Goal: Task Accomplishment & Management: Manage account settings

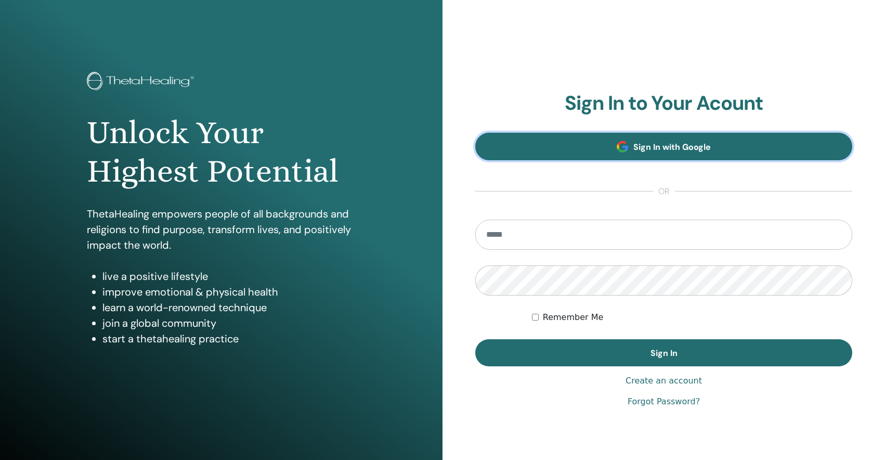
click at [580, 157] on link "Sign In with Google" at bounding box center [663, 147] width 377 height 28
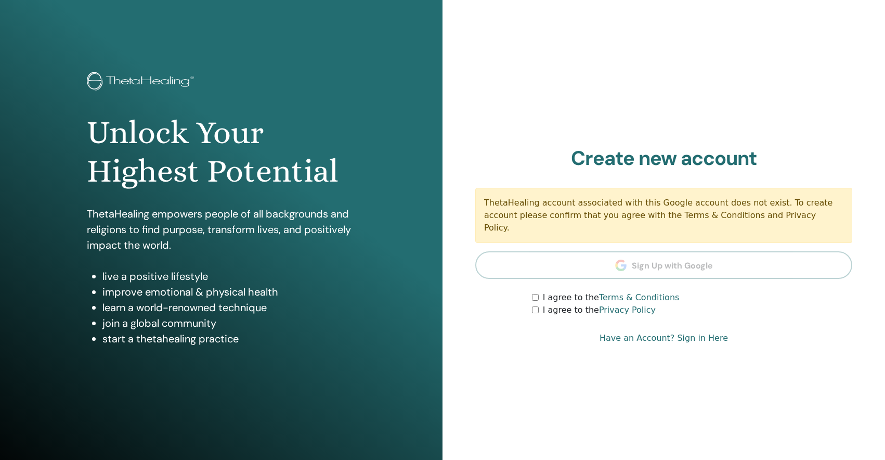
click at [701, 332] on link "Have an Account? Sign in Here" at bounding box center [664, 338] width 128 height 12
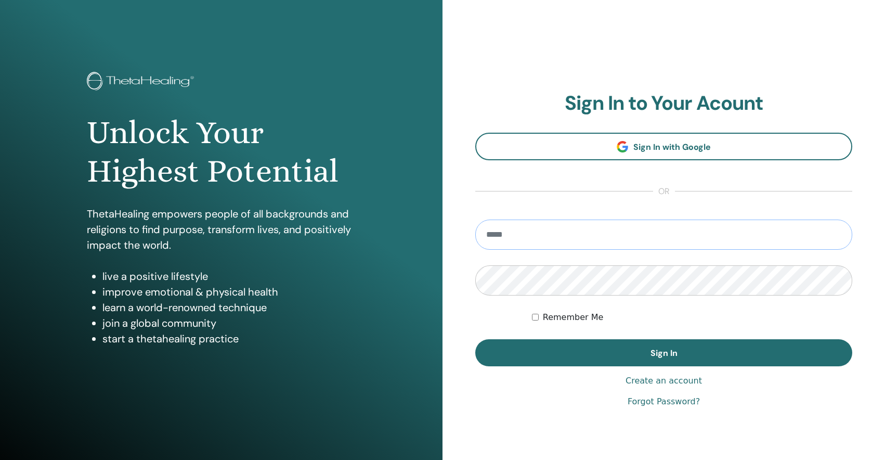
click at [576, 233] on input "email" at bounding box center [663, 235] width 377 height 30
type input "**********"
click at [475, 339] on button "Sign In" at bounding box center [663, 352] width 377 height 27
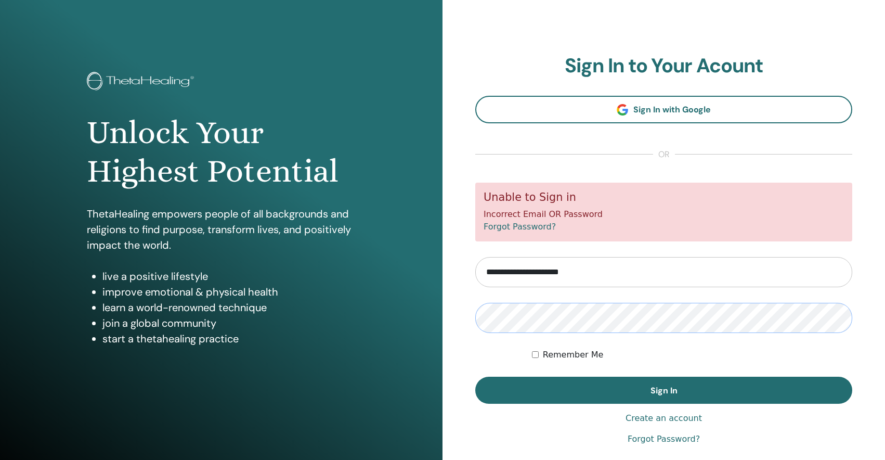
click at [475, 377] on button "Sign In" at bounding box center [663, 390] width 377 height 27
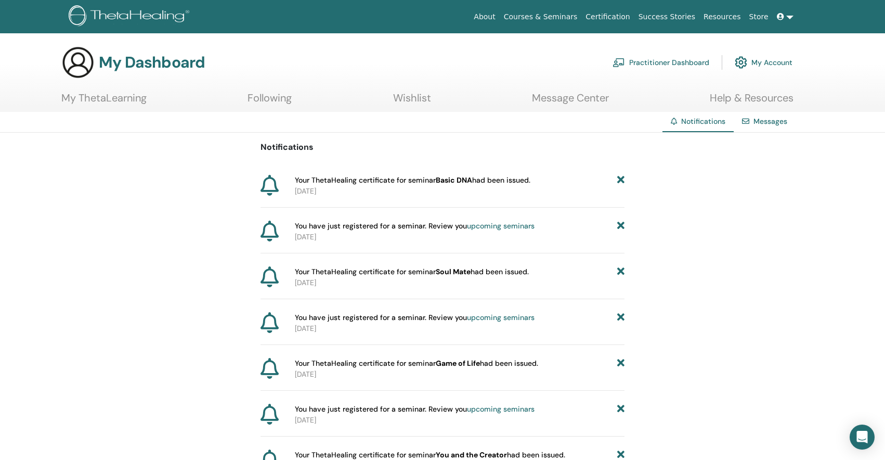
click at [416, 99] on link "Wishlist" at bounding box center [412, 102] width 38 height 20
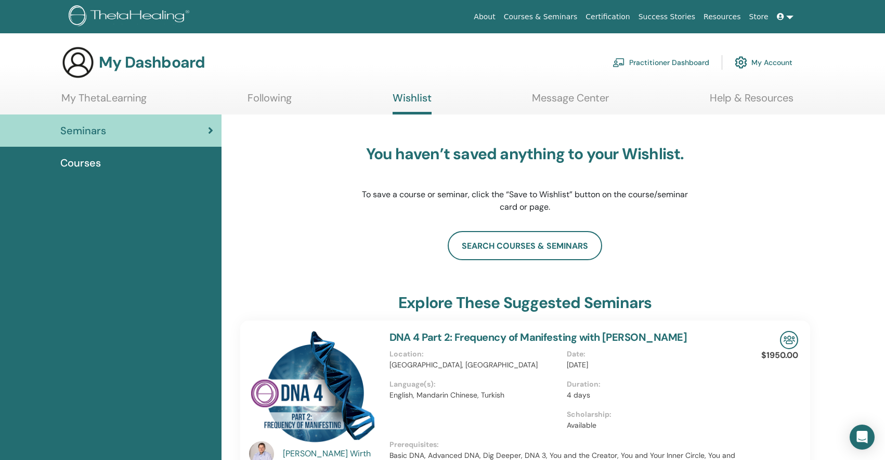
click at [285, 100] on link "Following" at bounding box center [270, 102] width 44 height 20
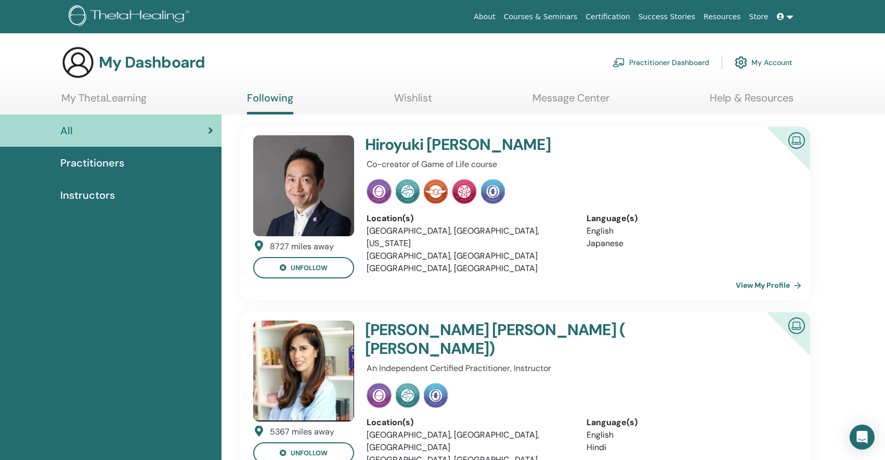
click at [140, 105] on link "My ThetaLearning" at bounding box center [103, 102] width 85 height 20
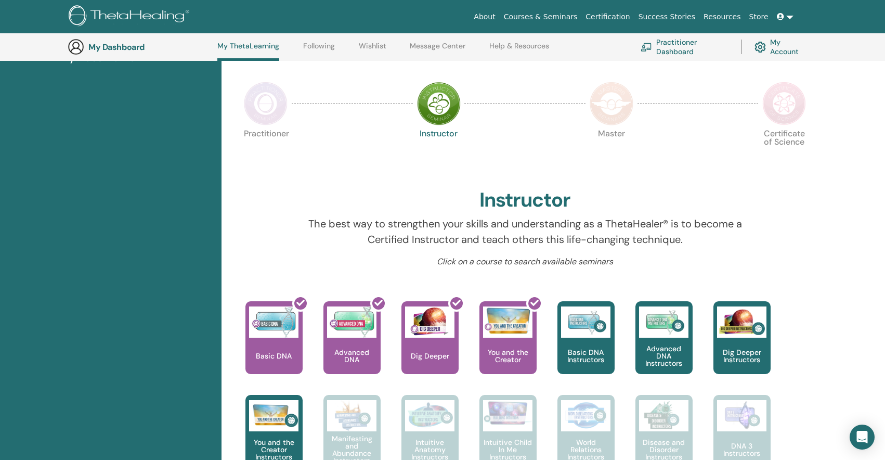
scroll to position [185, 0]
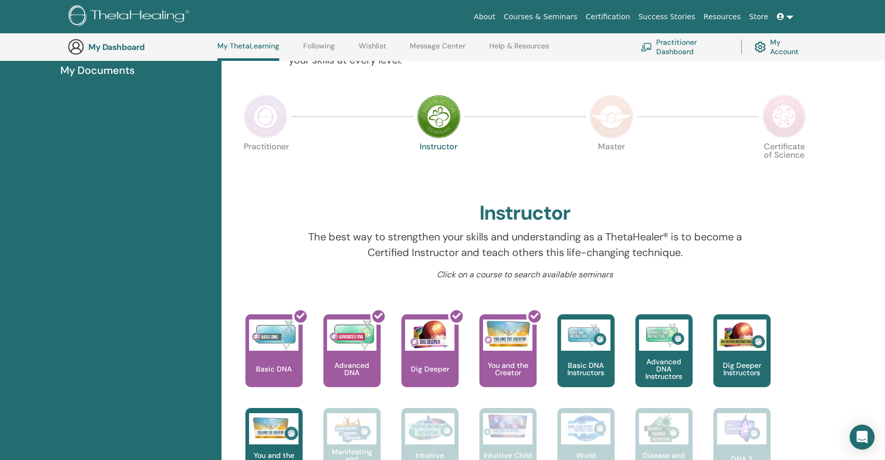
click at [619, 123] on img at bounding box center [612, 117] width 44 height 44
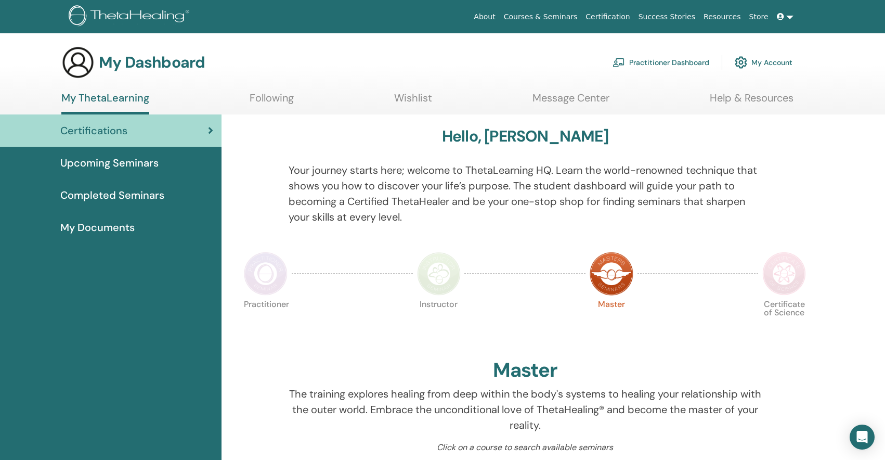
click at [776, 264] on img at bounding box center [785, 274] width 44 height 44
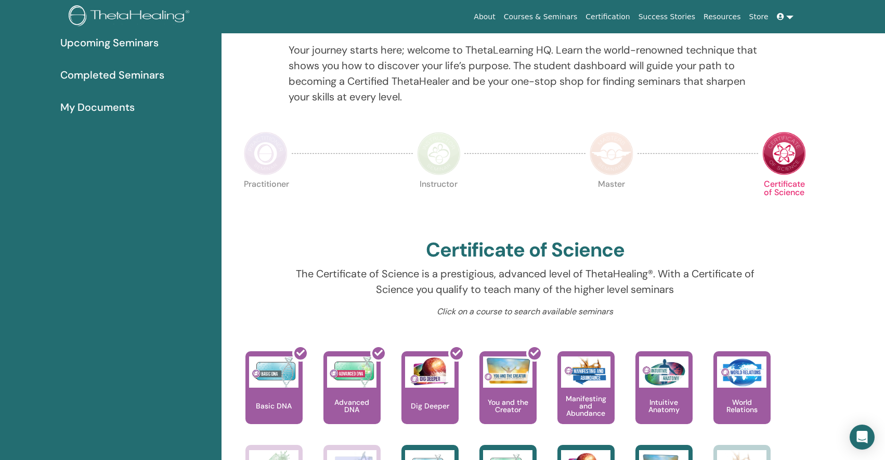
scroll to position [40, 0]
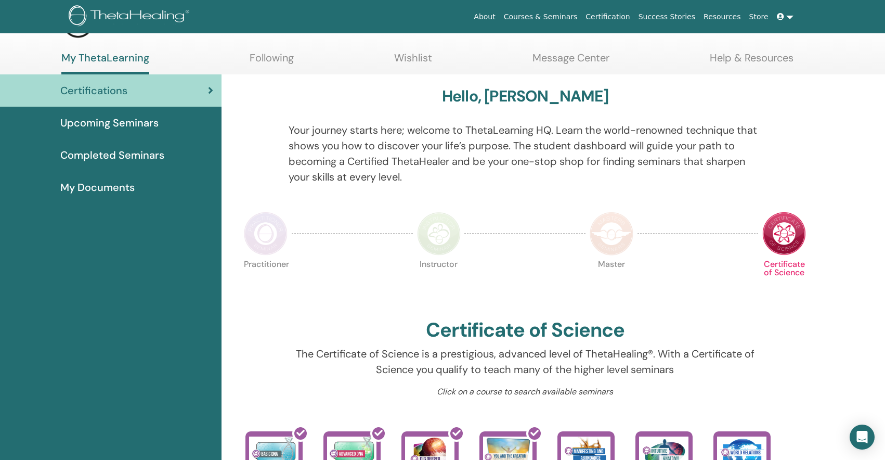
click at [271, 228] on img at bounding box center [266, 234] width 44 height 44
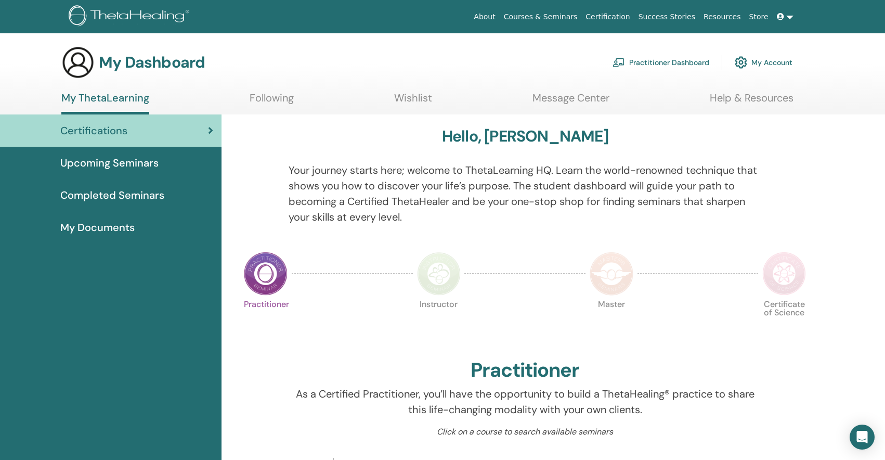
click at [152, 160] on span "Upcoming Seminars" at bounding box center [109, 163] width 98 height 16
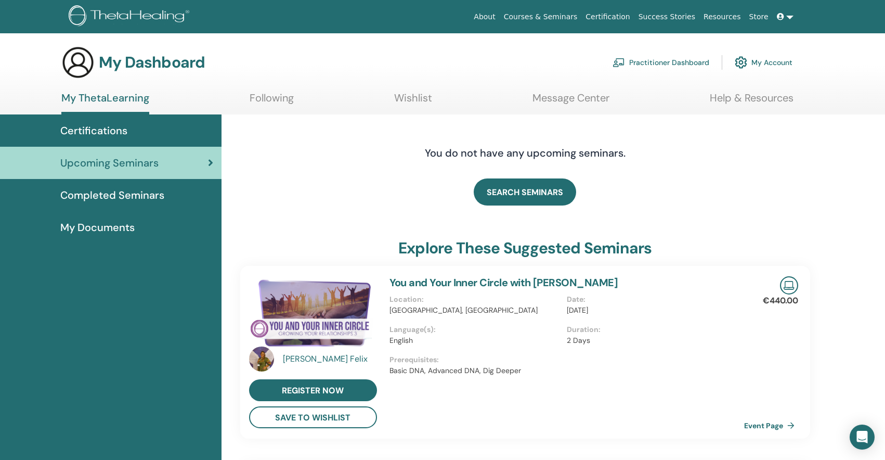
click at [126, 196] on span "Completed Seminars" at bounding box center [112, 195] width 104 height 16
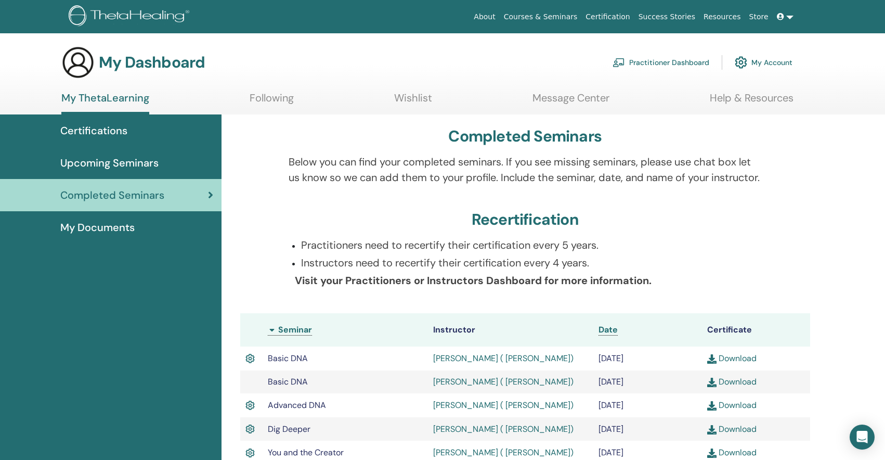
click at [67, 225] on span "My Documents" at bounding box center [97, 228] width 74 height 16
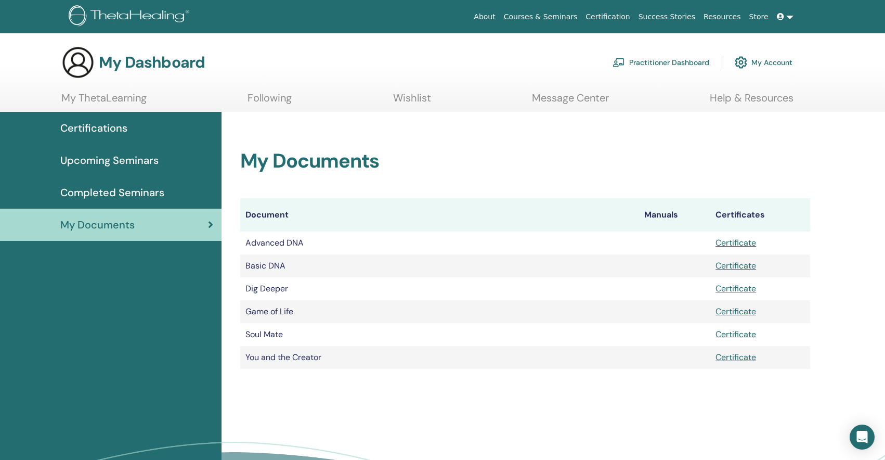
click at [108, 115] on link "Certifications" at bounding box center [111, 128] width 222 height 32
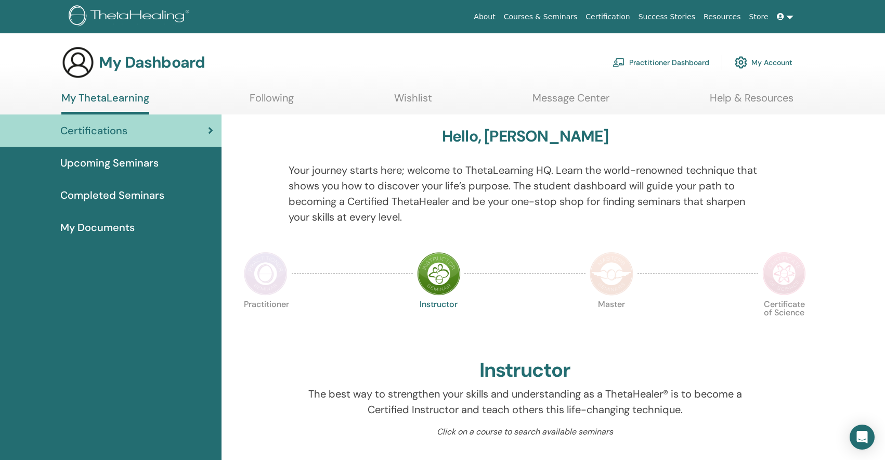
click at [260, 98] on link "Following" at bounding box center [272, 102] width 44 height 20
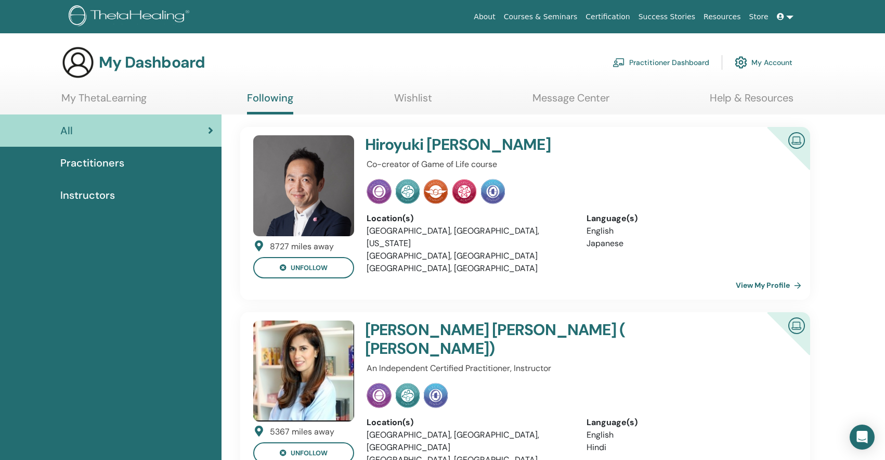
click at [766, 66] on link "My Account" at bounding box center [764, 62] width 58 height 23
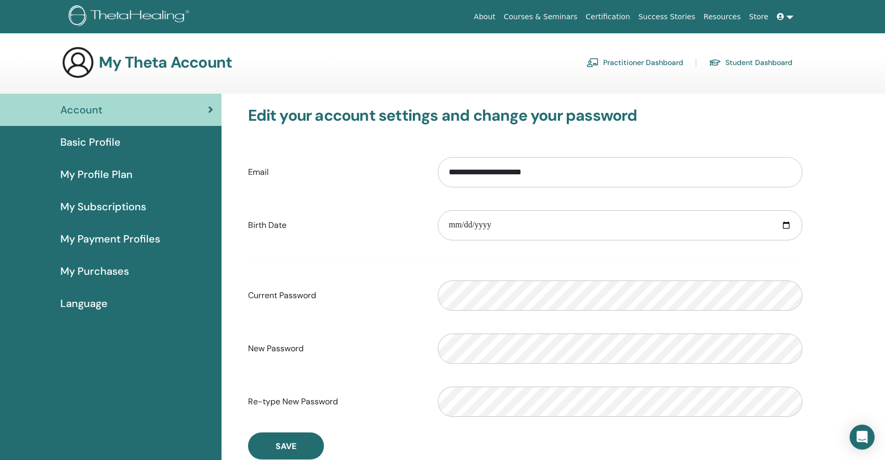
click at [133, 141] on div "Basic Profile" at bounding box center [110, 142] width 205 height 16
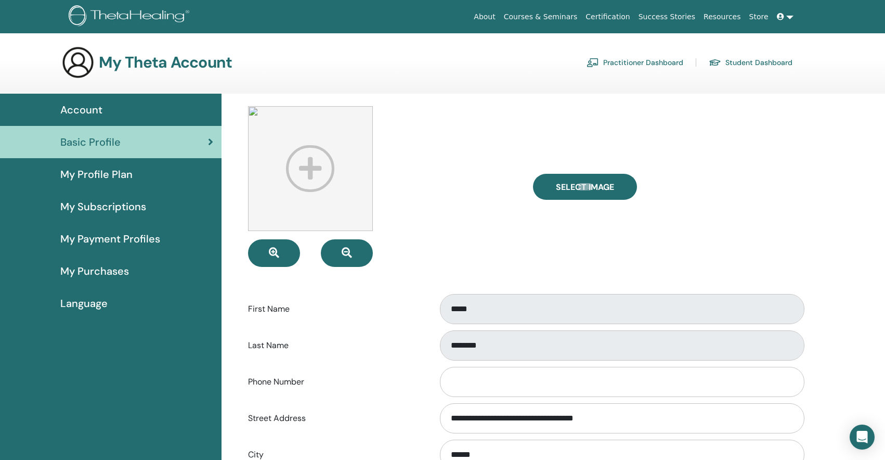
click at [114, 233] on span "My Payment Profiles" at bounding box center [110, 239] width 100 height 16
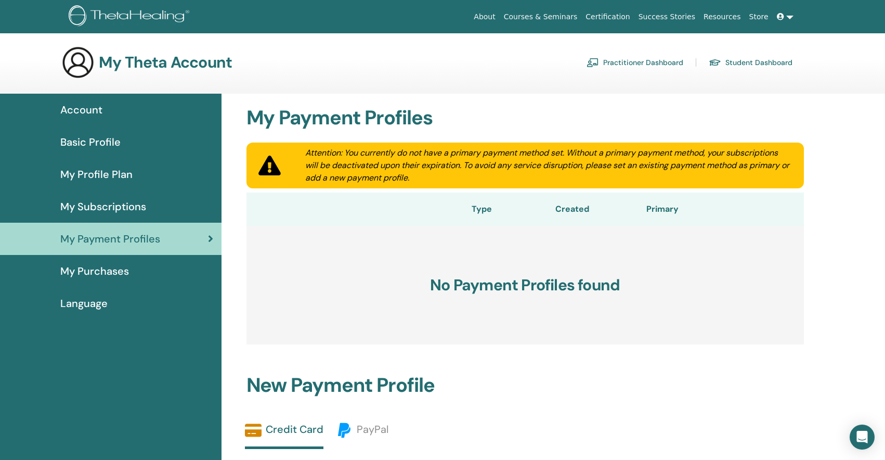
click at [88, 111] on span "Account" at bounding box center [81, 110] width 42 height 16
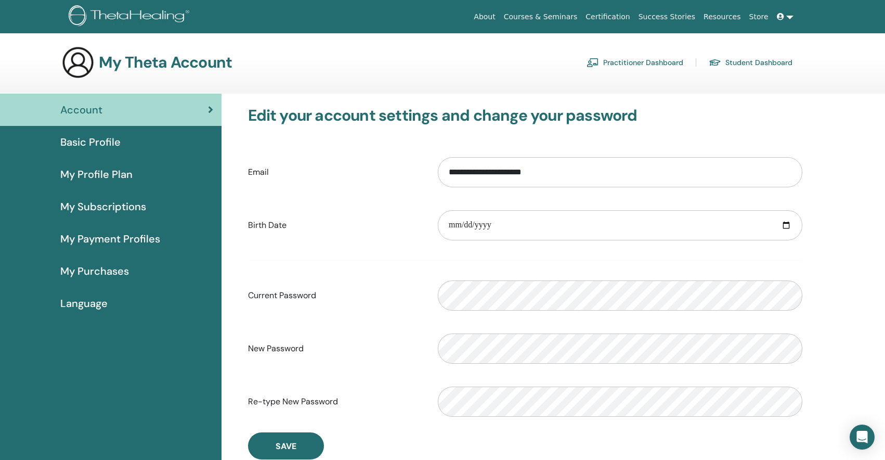
click at [624, 63] on link "Practitioner Dashboard" at bounding box center [635, 62] width 97 height 17
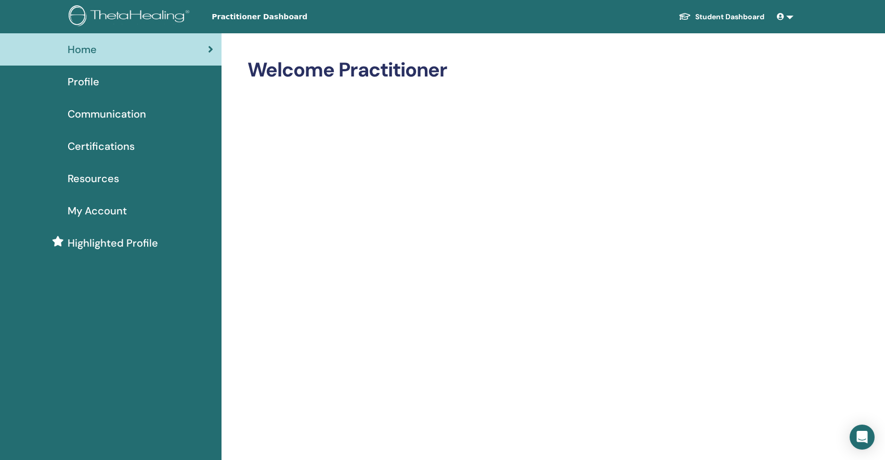
click at [86, 76] on span "Profile" at bounding box center [84, 82] width 32 height 16
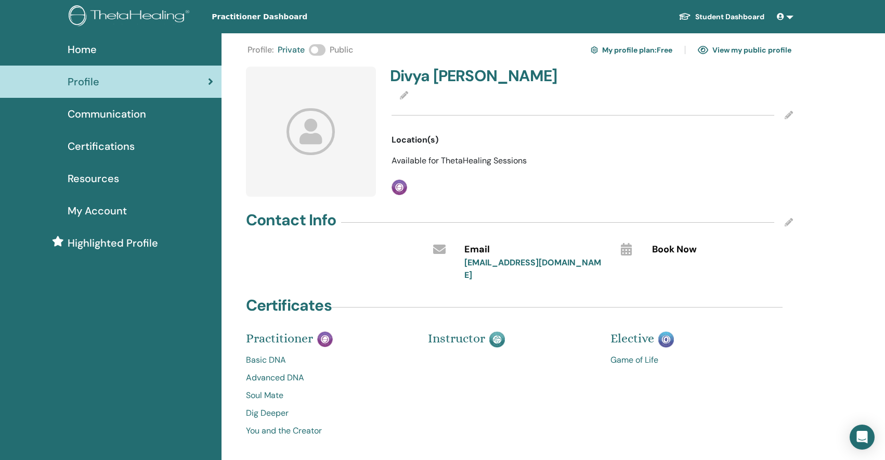
click at [331, 122] on icon at bounding box center [311, 131] width 48 height 46
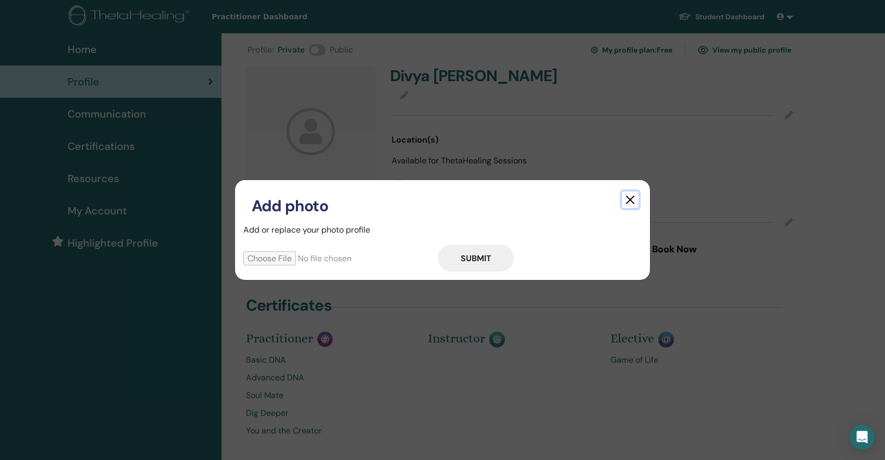
click at [627, 196] on button "button" at bounding box center [630, 199] width 17 height 17
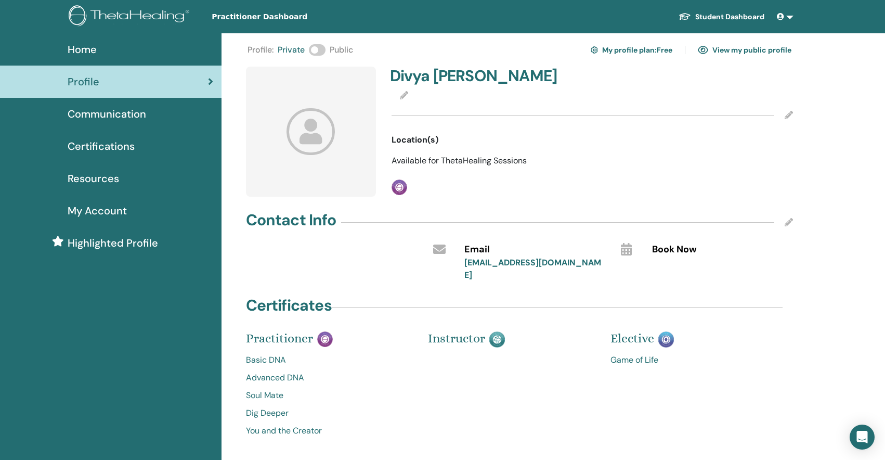
click at [537, 92] on div at bounding box center [593, 95] width 402 height 12
click at [346, 113] on div at bounding box center [311, 132] width 130 height 130
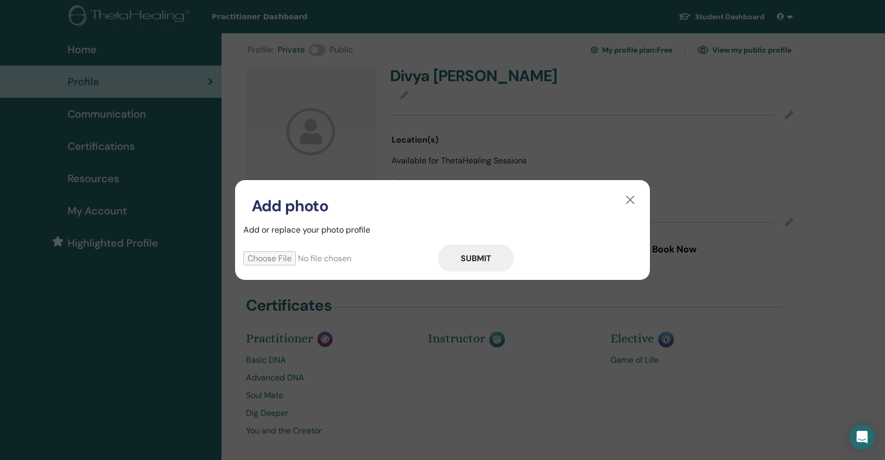
click at [274, 263] on input "file" at bounding box center [340, 258] width 195 height 14
click at [636, 199] on button "button" at bounding box center [630, 199] width 17 height 17
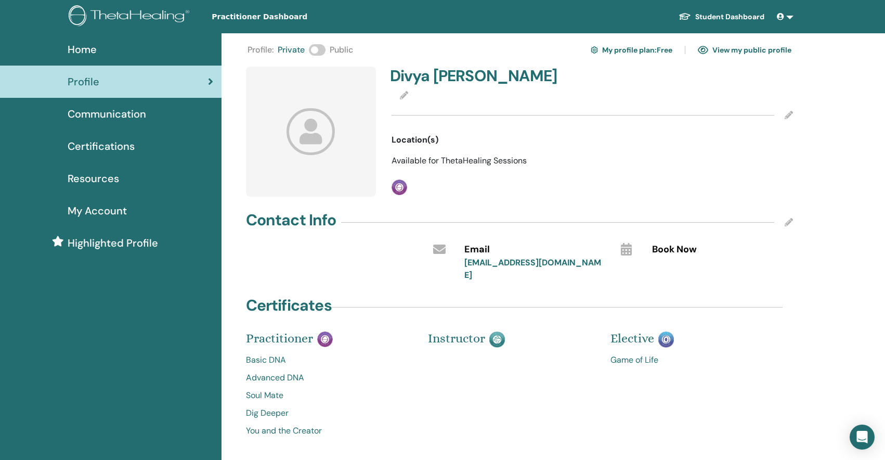
click at [348, 97] on div at bounding box center [311, 132] width 130 height 130
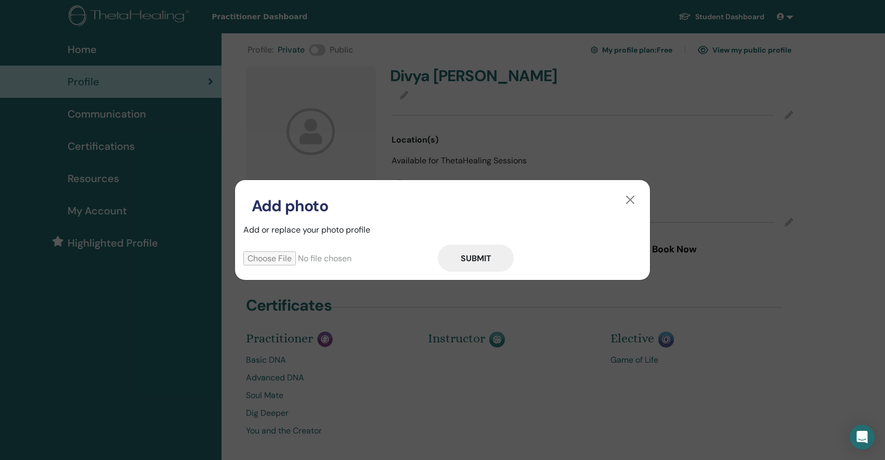
click at [263, 255] on input "file" at bounding box center [340, 258] width 195 height 14
click at [763, 293] on div "Add photo Add or replace your photo profile Submit" at bounding box center [442, 230] width 885 height 460
click at [270, 259] on input "file" at bounding box center [340, 258] width 195 height 14
type input "**********"
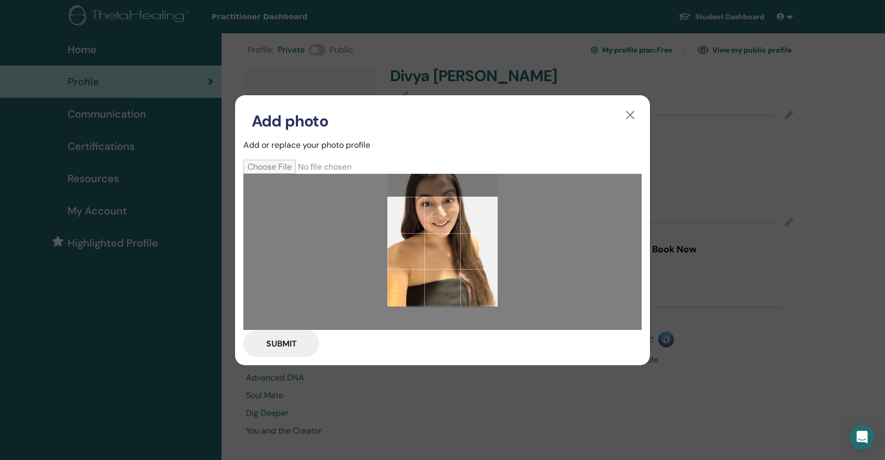
drag, startPoint x: 419, startPoint y: 243, endPoint x: 429, endPoint y: 231, distance: 15.9
click at [429, 221] on div at bounding box center [443, 252] width 110 height 110
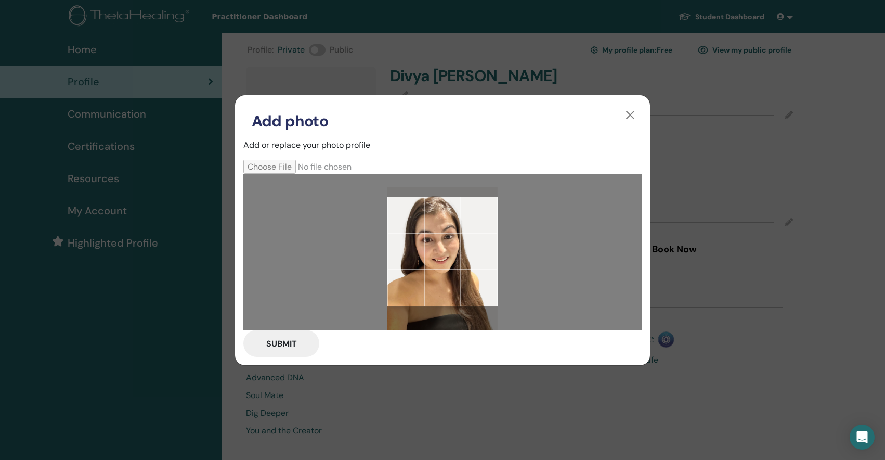
drag, startPoint x: 429, startPoint y: 237, endPoint x: 421, endPoint y: 272, distance: 35.3
click at [422, 272] on div at bounding box center [443, 252] width 110 height 110
drag, startPoint x: 421, startPoint y: 272, endPoint x: 429, endPoint y: 274, distance: 8.6
click at [429, 274] on div at bounding box center [443, 252] width 110 height 110
click at [284, 344] on button "Submit" at bounding box center [281, 343] width 76 height 27
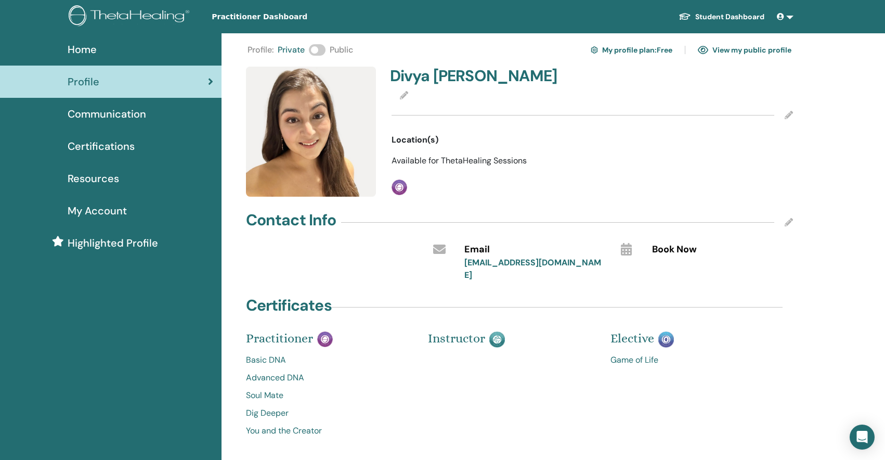
click at [317, 50] on span at bounding box center [317, 49] width 17 height 11
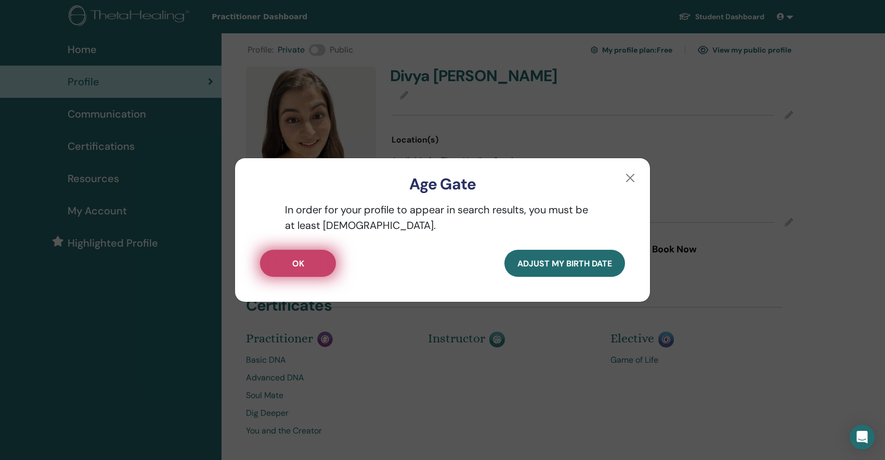
click at [311, 260] on button "OK" at bounding box center [298, 263] width 76 height 27
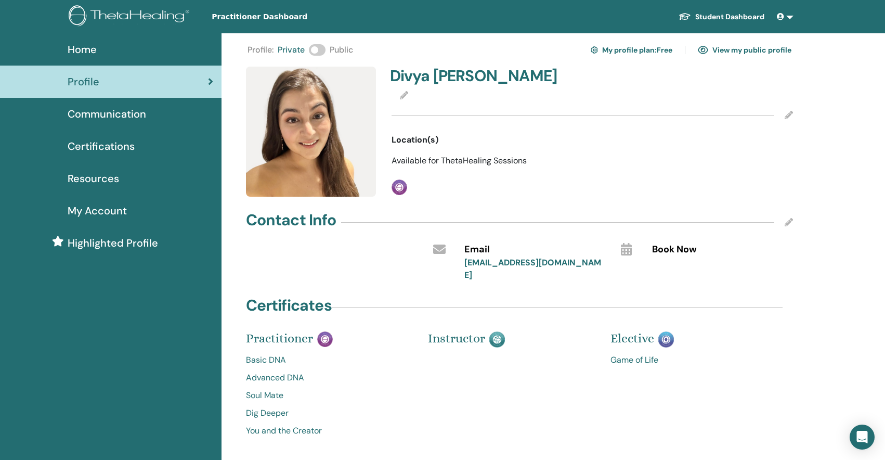
click at [316, 53] on span at bounding box center [317, 49] width 17 height 11
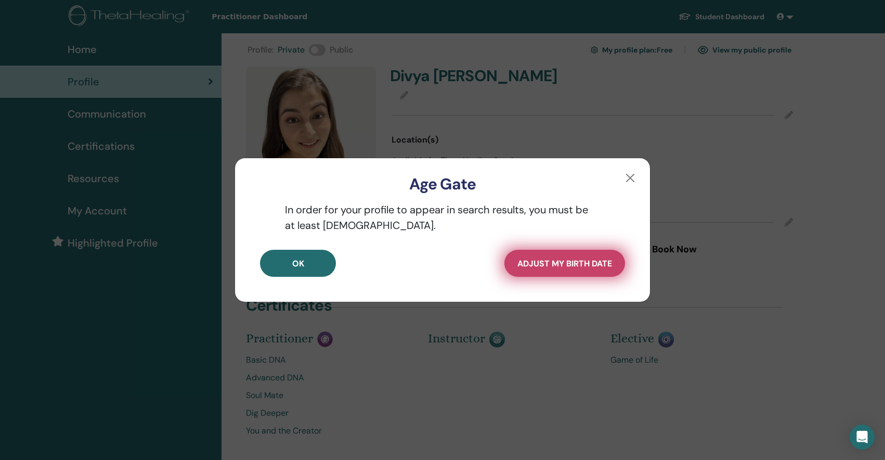
click at [537, 259] on span "Adjust my Birth Date" at bounding box center [565, 263] width 95 height 11
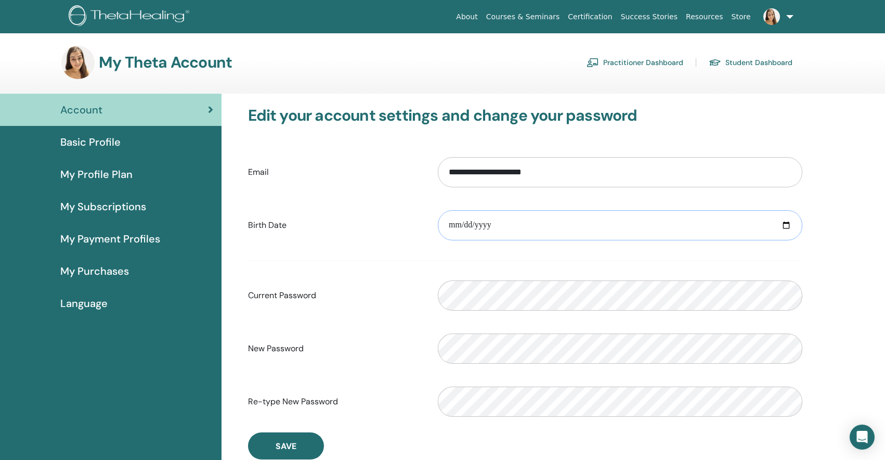
click at [494, 230] on input "date" at bounding box center [620, 225] width 365 height 30
type input "**********"
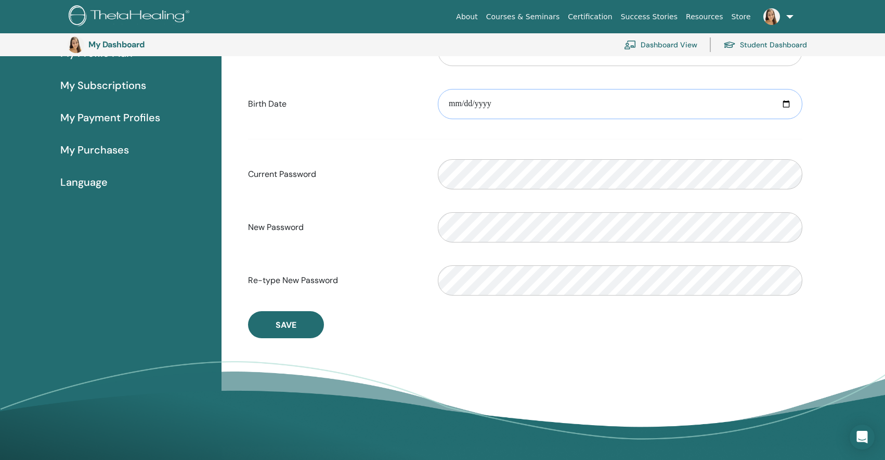
scroll to position [145, 0]
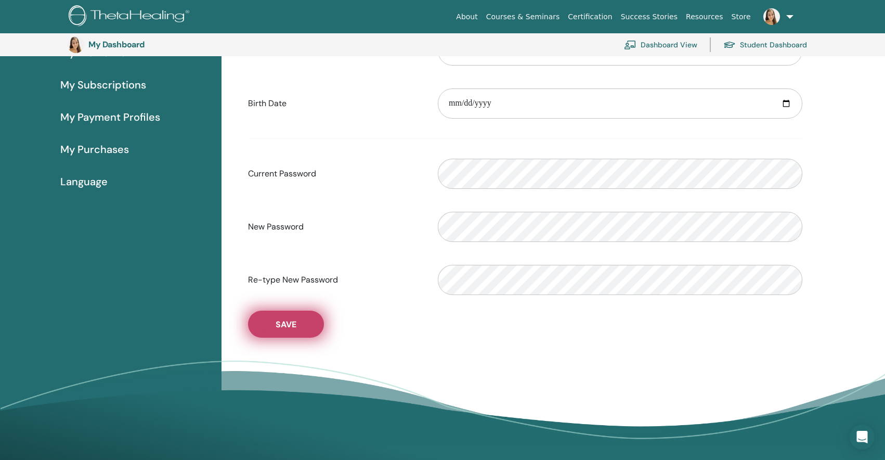
click at [288, 323] on span "Save" at bounding box center [286, 324] width 21 height 11
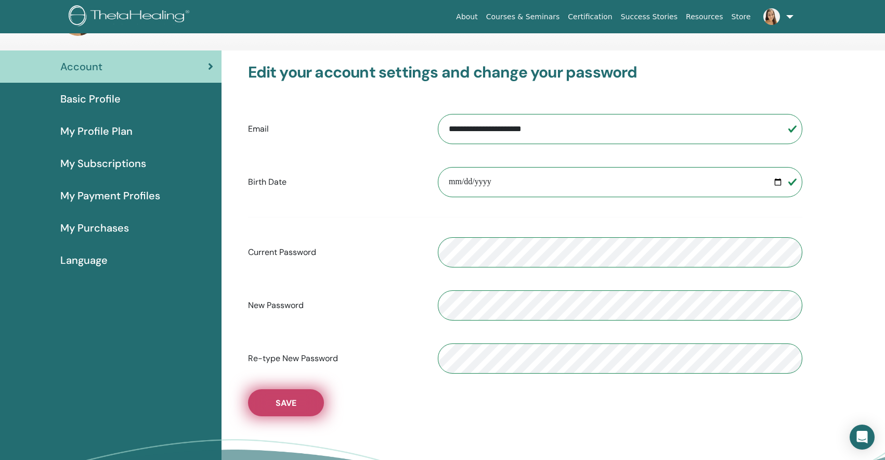
scroll to position [50, 0]
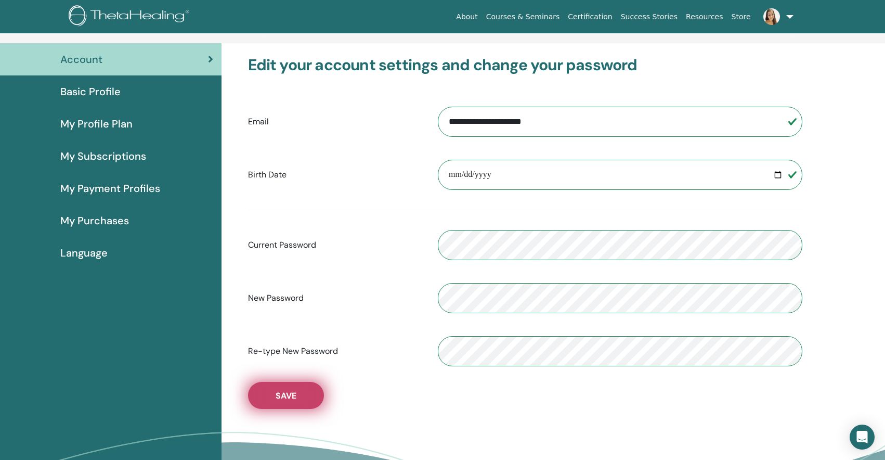
click at [275, 385] on button "Save" at bounding box center [286, 395] width 76 height 27
click at [109, 92] on span "Basic Profile" at bounding box center [90, 92] width 60 height 16
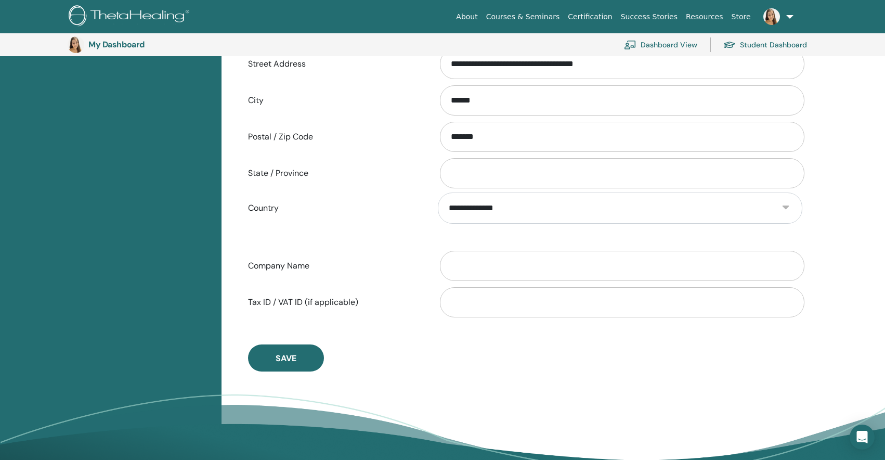
scroll to position [391, 0]
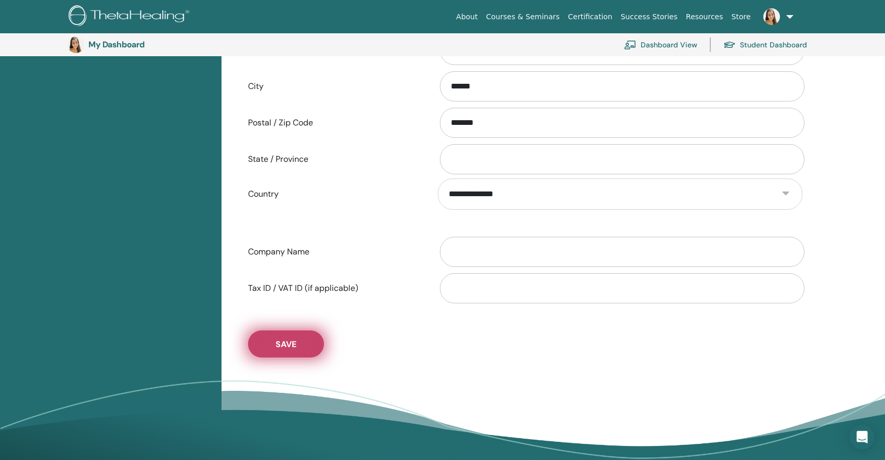
click at [264, 351] on button "Save" at bounding box center [286, 343] width 76 height 27
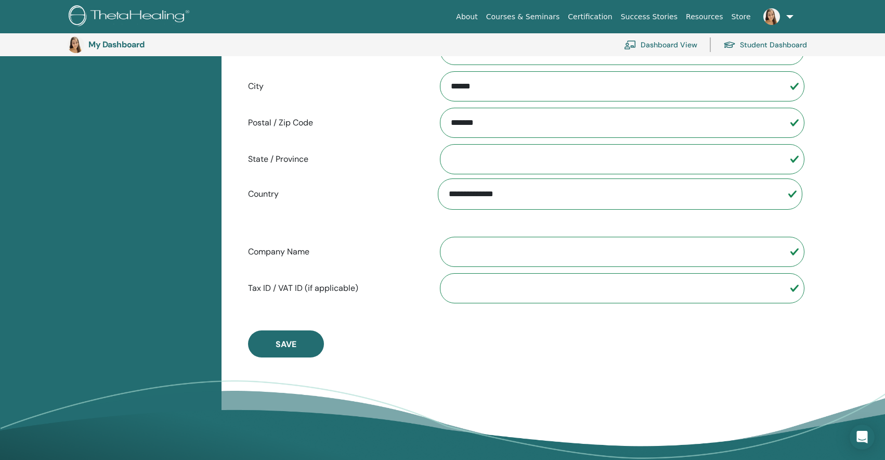
click at [473, 240] on input "Company Name" at bounding box center [622, 252] width 365 height 30
type input "*"
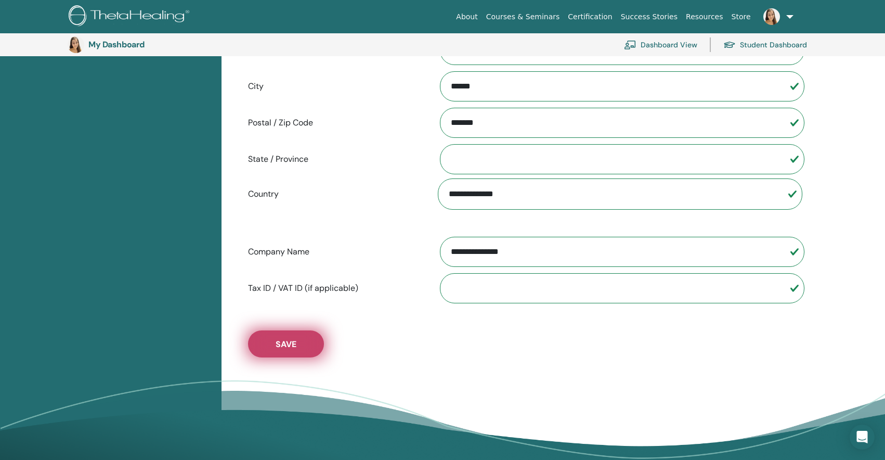
type input "**********"
click at [281, 355] on button "Save" at bounding box center [286, 343] width 76 height 27
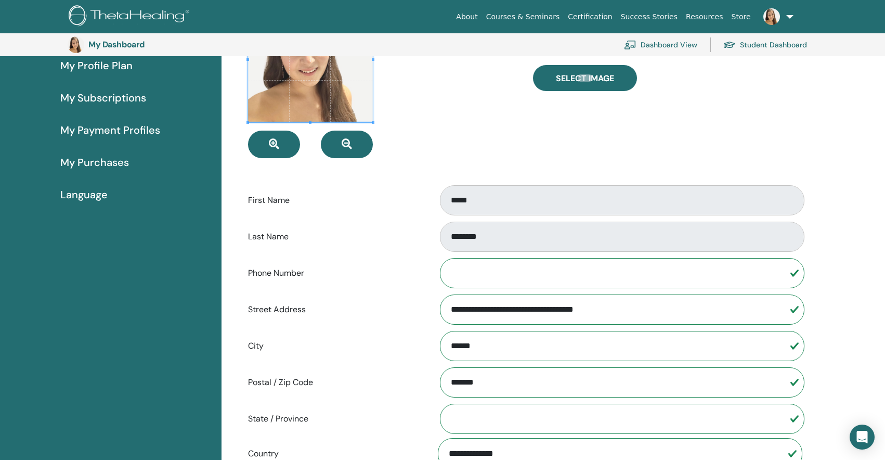
scroll to position [0, 0]
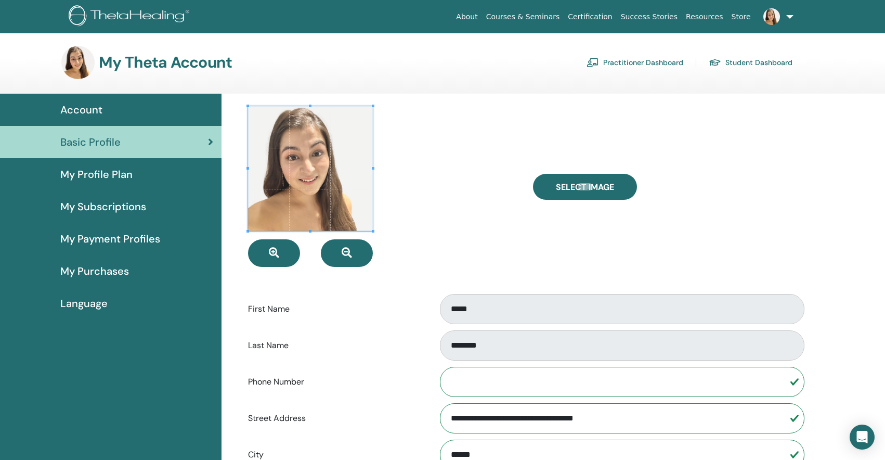
click at [104, 182] on span "My Profile Plan" at bounding box center [96, 174] width 72 height 16
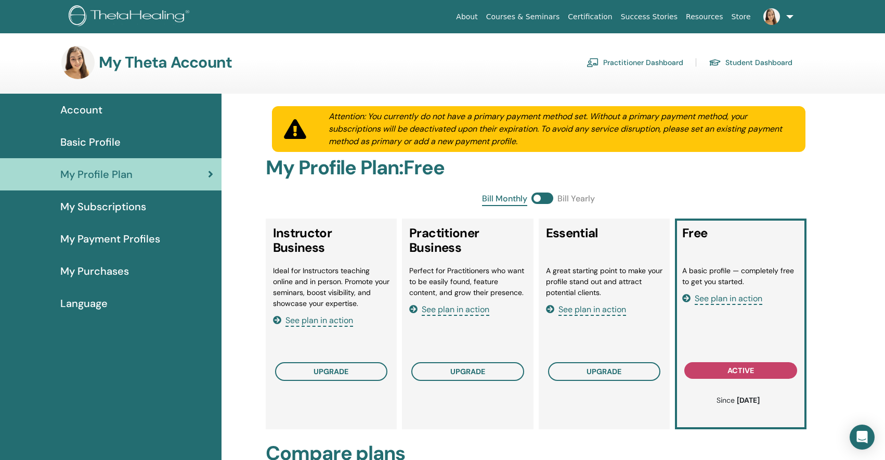
click at [97, 199] on span "My Subscriptions" at bounding box center [103, 207] width 86 height 16
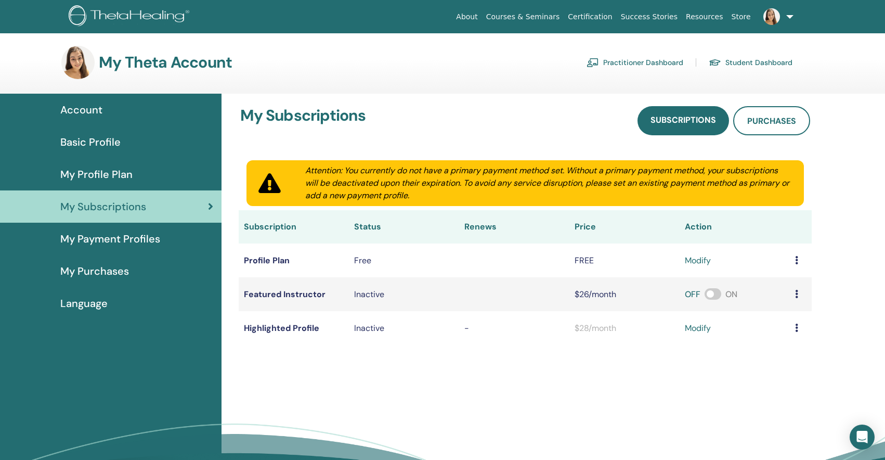
click at [96, 110] on span "Account" at bounding box center [81, 110] width 42 height 16
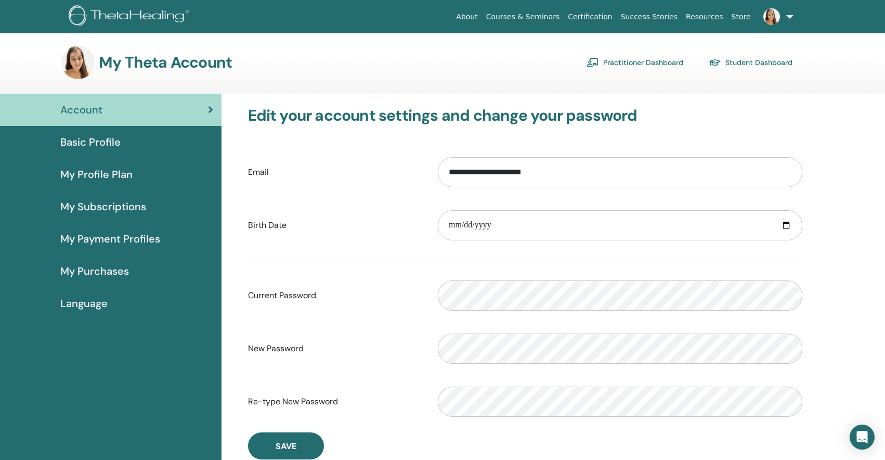
click at [92, 138] on span "Basic Profile" at bounding box center [90, 142] width 60 height 16
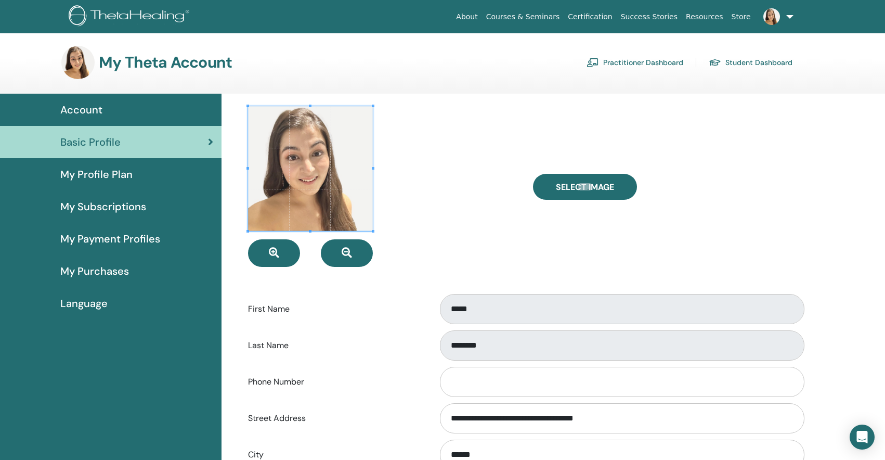
click at [628, 58] on link "Practitioner Dashboard" at bounding box center [635, 62] width 97 height 17
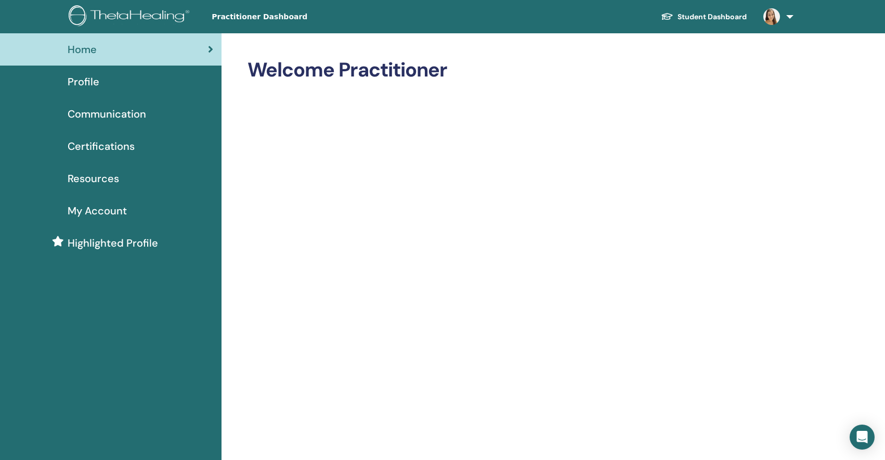
click at [79, 80] on span "Profile" at bounding box center [84, 82] width 32 height 16
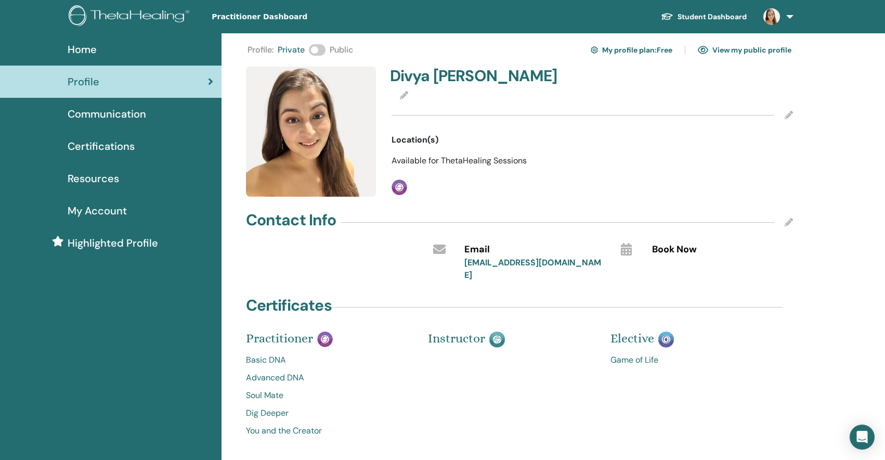
click at [316, 49] on span at bounding box center [317, 49] width 17 height 11
click at [480, 368] on div "Instructor" at bounding box center [511, 390] width 183 height 104
click at [790, 113] on icon at bounding box center [789, 115] width 8 height 8
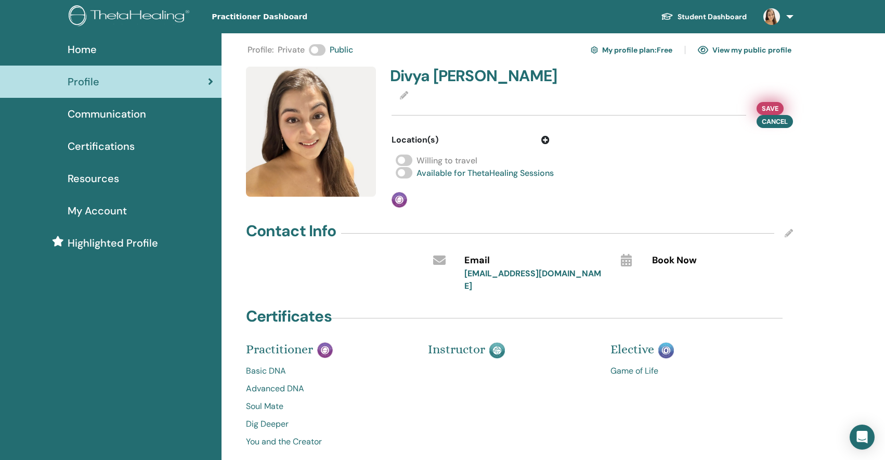
click at [763, 105] on span "Save" at bounding box center [770, 108] width 17 height 11
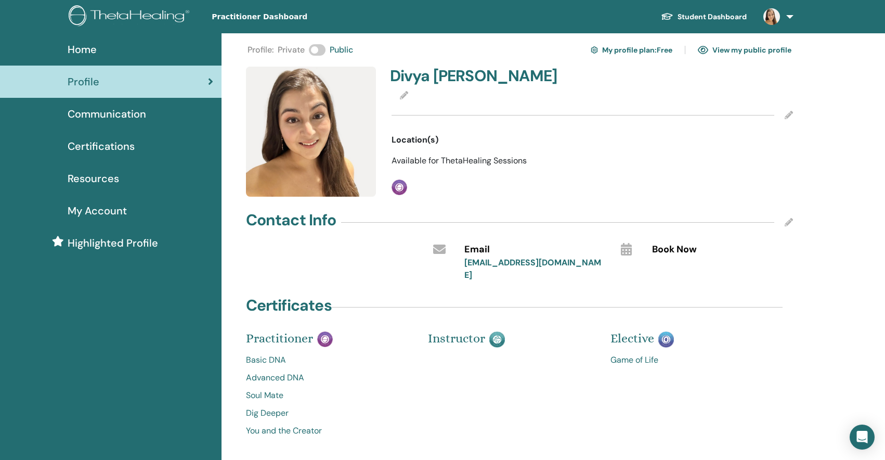
click at [115, 117] on span "Communication" at bounding box center [107, 114] width 79 height 16
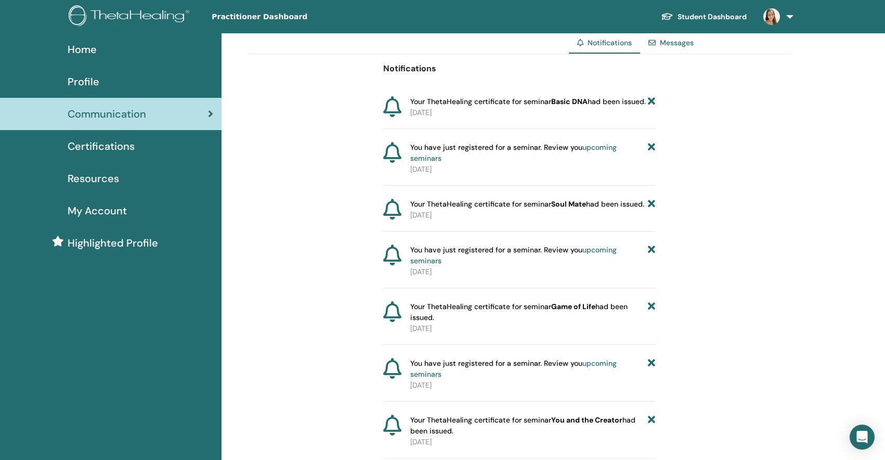
click at [96, 152] on span "Certifications" at bounding box center [101, 146] width 67 height 16
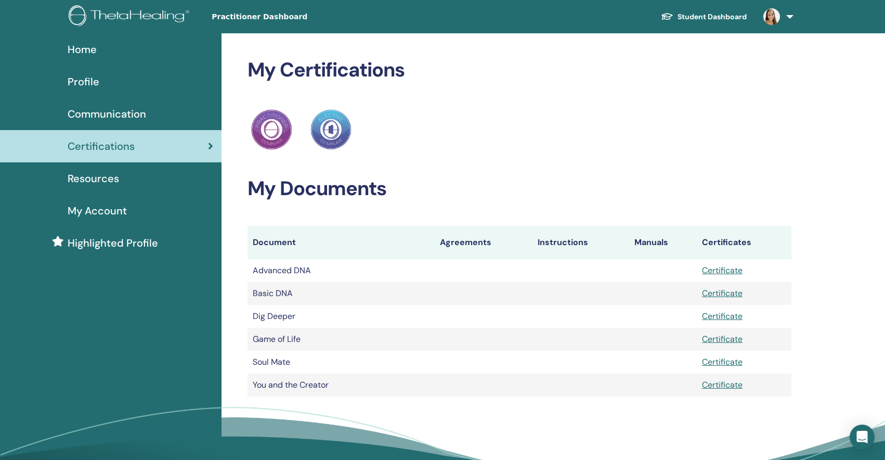
click at [77, 180] on span "Resources" at bounding box center [93, 179] width 51 height 16
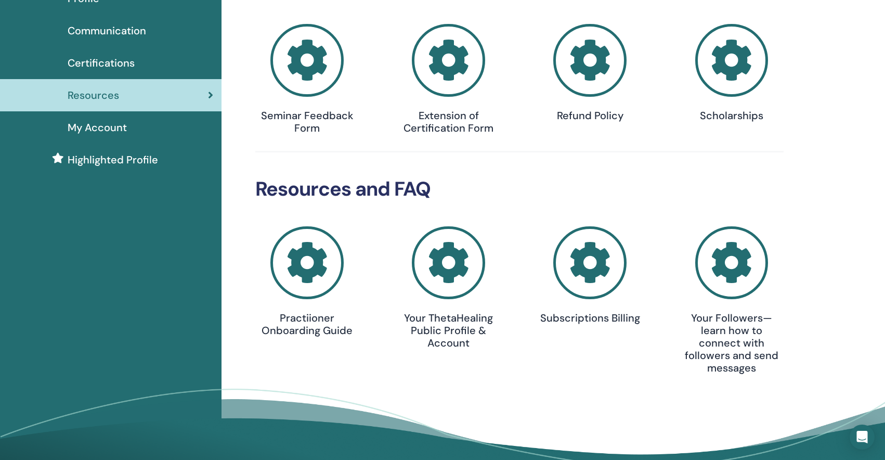
scroll to position [103, 0]
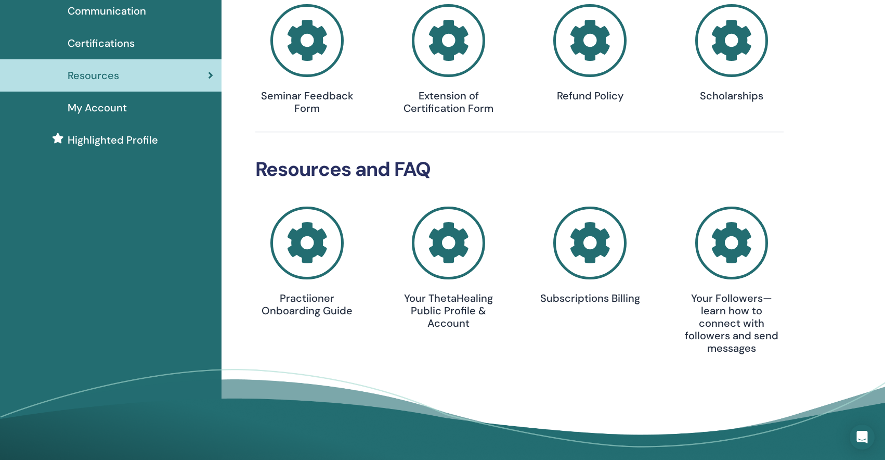
click at [325, 247] on icon at bounding box center [306, 242] width 73 height 73
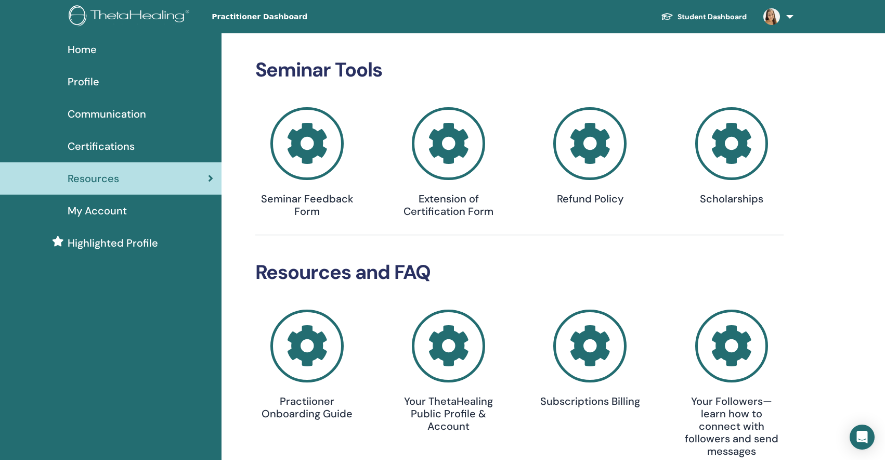
click at [93, 55] on span "Home" at bounding box center [82, 50] width 29 height 16
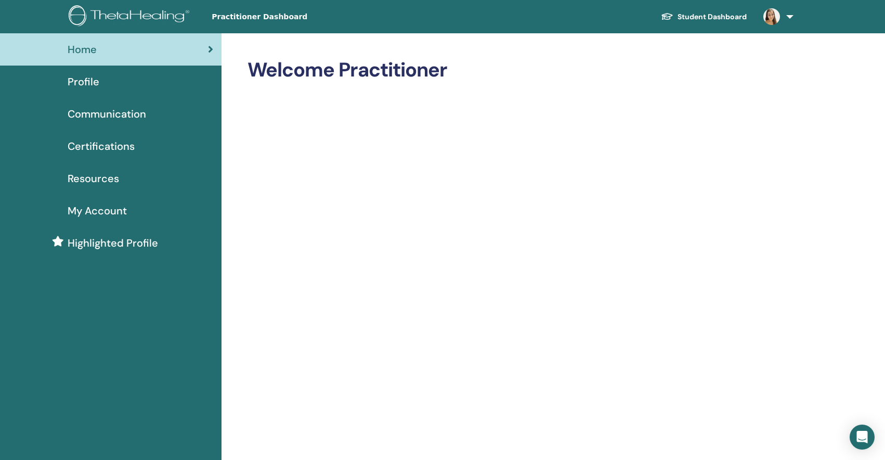
click at [93, 78] on span "Profile" at bounding box center [84, 82] width 32 height 16
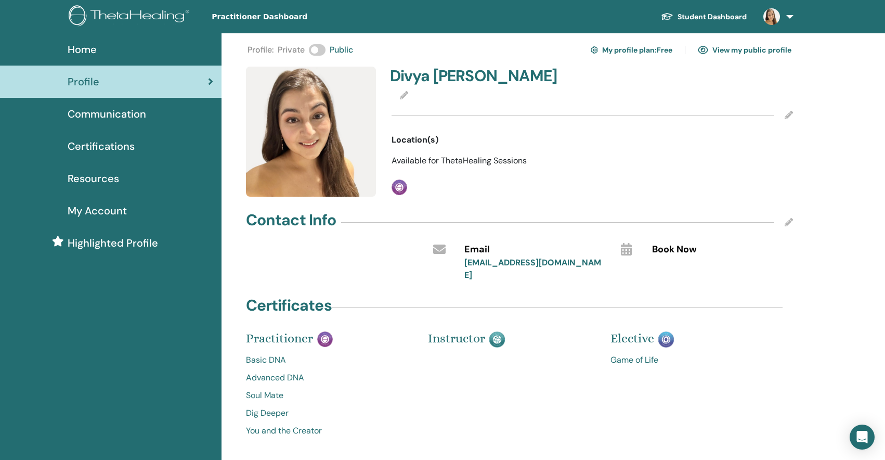
click at [132, 11] on img at bounding box center [131, 16] width 124 height 23
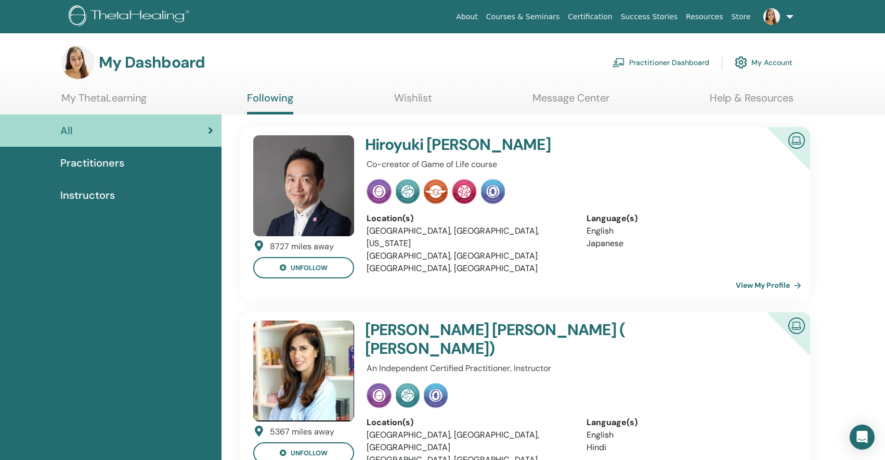
click at [412, 96] on link "Wishlist" at bounding box center [413, 102] width 38 height 20
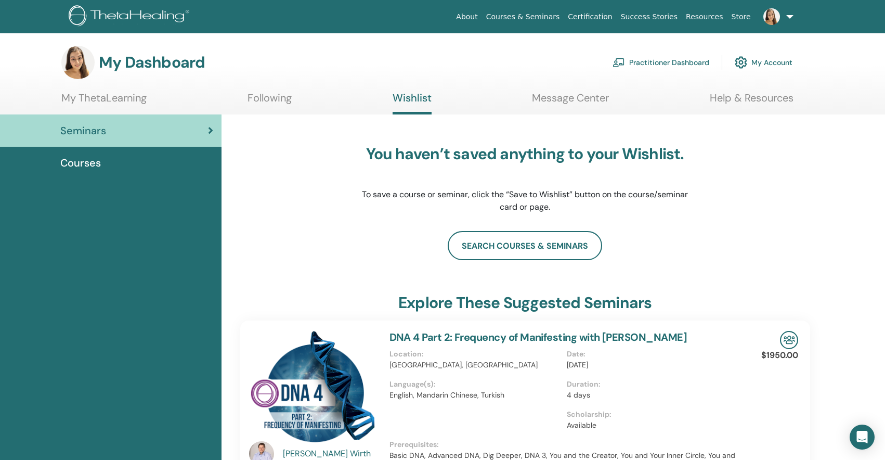
click at [590, 99] on link "Message Center" at bounding box center [570, 102] width 77 height 20
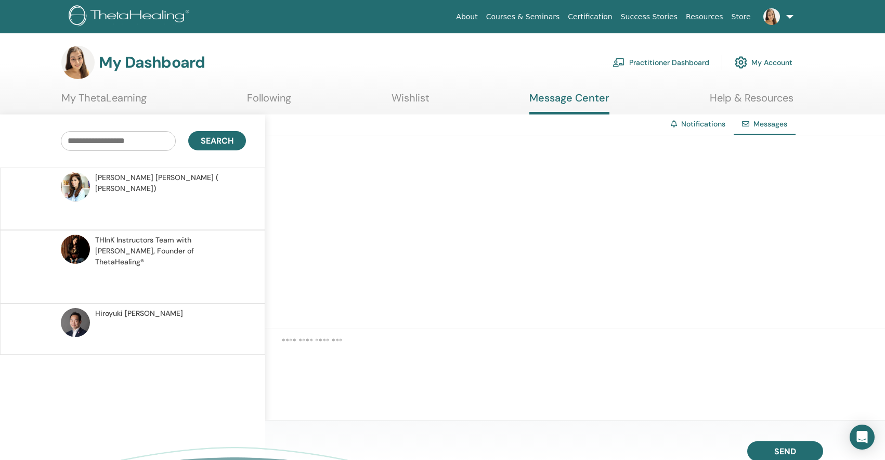
click at [186, 235] on span "THInK Instructors Team with Vianna Stibal, Founder of ThetaHealing®" at bounding box center [169, 251] width 148 height 33
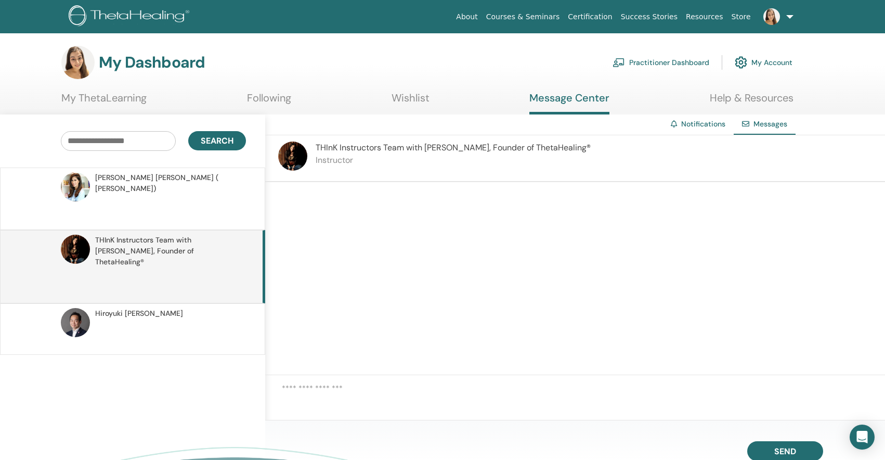
click at [199, 194] on p at bounding box center [170, 209] width 151 height 31
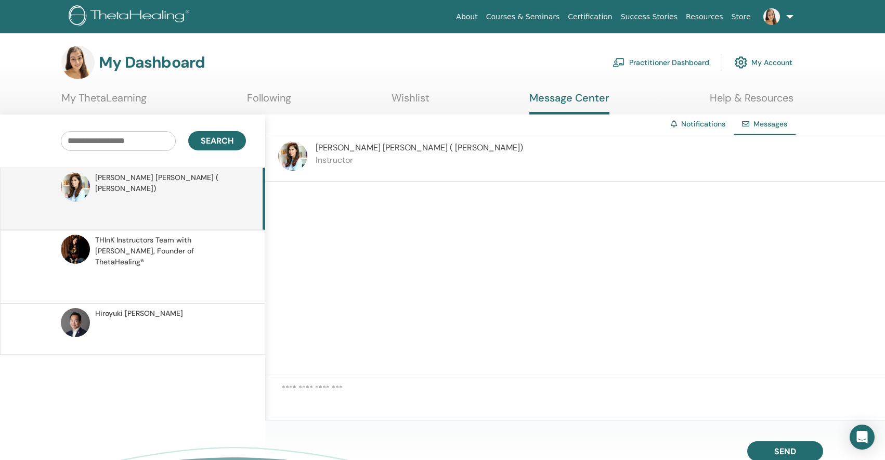
click at [171, 308] on div "Hiroyuki Miyazaki" at bounding box center [169, 313] width 148 height 11
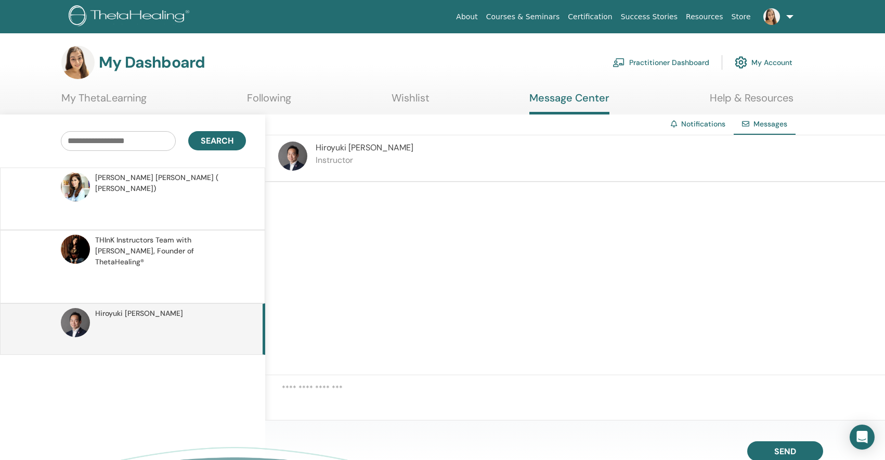
click at [727, 97] on link "Help & Resources" at bounding box center [752, 102] width 84 height 20
